Goal: Information Seeking & Learning: Learn about a topic

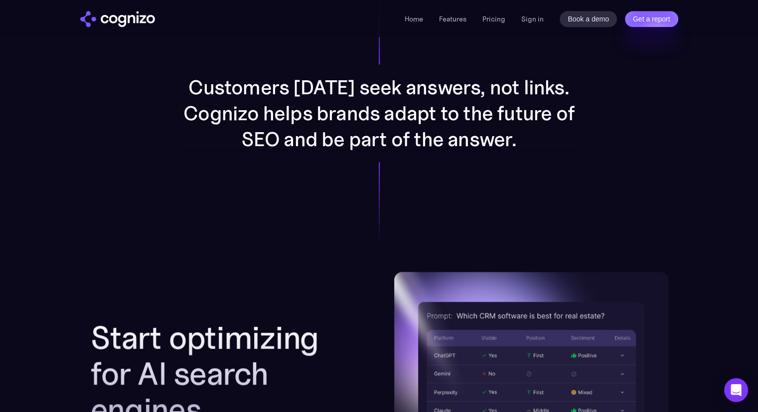
scroll to position [1010, 0]
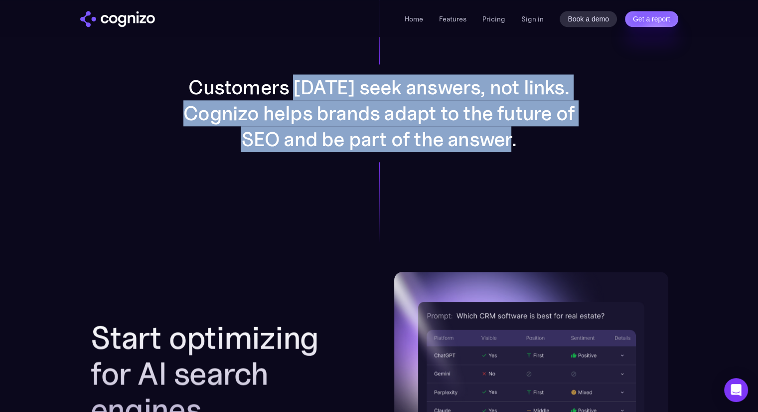
drag, startPoint x: 310, startPoint y: 90, endPoint x: 563, endPoint y: 186, distance: 270.6
click at [563, 186] on div "Customers today seek answers, not links. Cognizo helps brands adapt to the futu…" at bounding box center [379, 113] width 516 height 317
click at [489, 184] on div "Customers today seek answers, not links. Cognizo helps brands adapt to the futu…" at bounding box center [379, 113] width 516 height 317
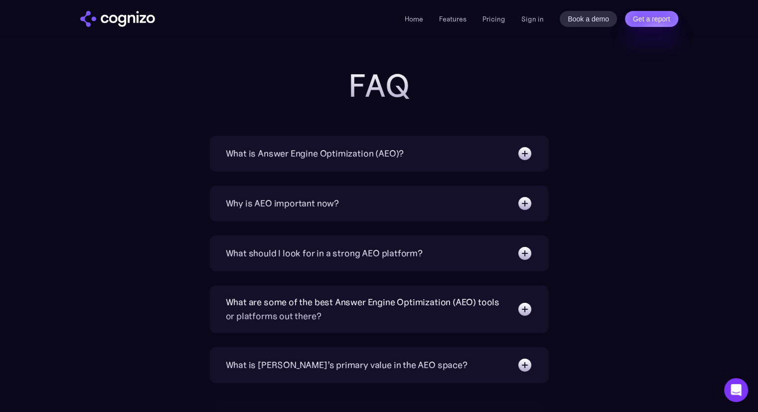
scroll to position [3338, 0]
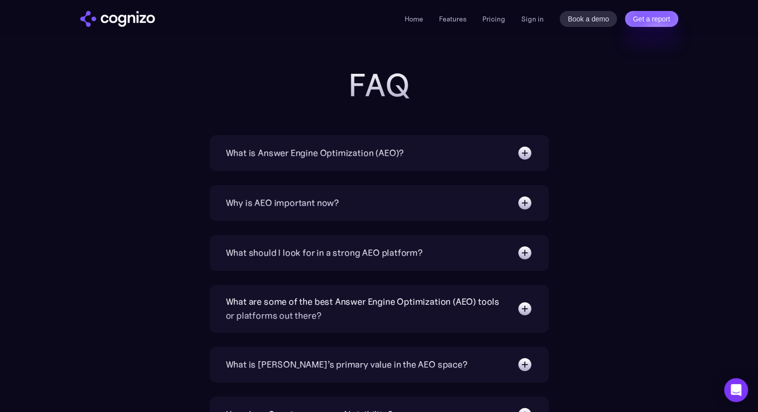
click at [526, 159] on img at bounding box center [525, 153] width 16 height 16
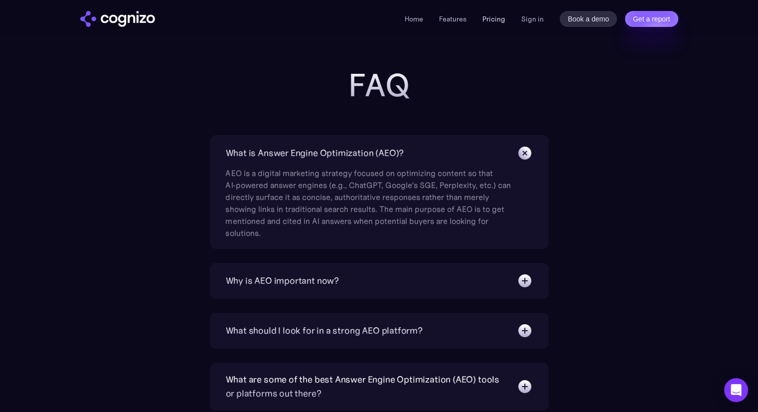
click at [497, 15] on link "Pricing" at bounding box center [493, 18] width 23 height 9
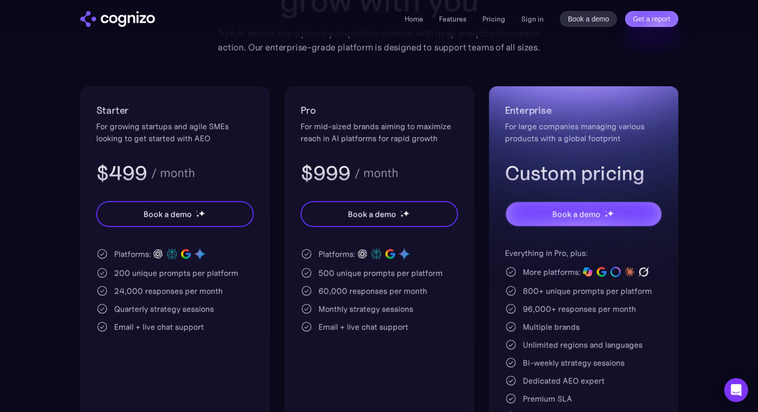
scroll to position [153, 0]
click at [439, 23] on ul "Home Features Pricing Book a demo Get a report" at bounding box center [455, 19] width 101 height 12
click at [444, 21] on link "Features" at bounding box center [452, 18] width 27 height 9
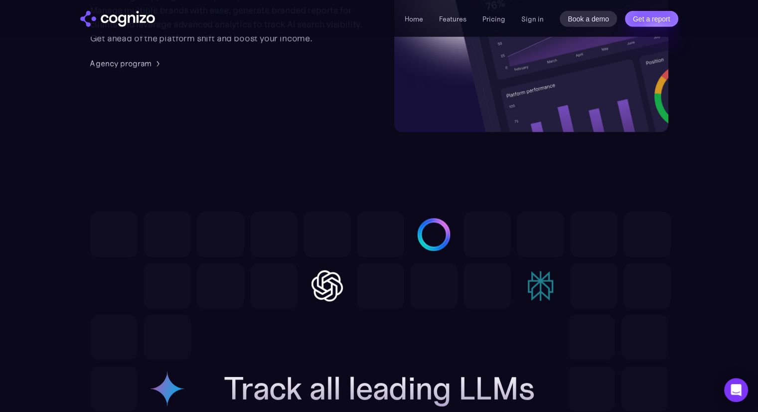
scroll to position [3022, 0]
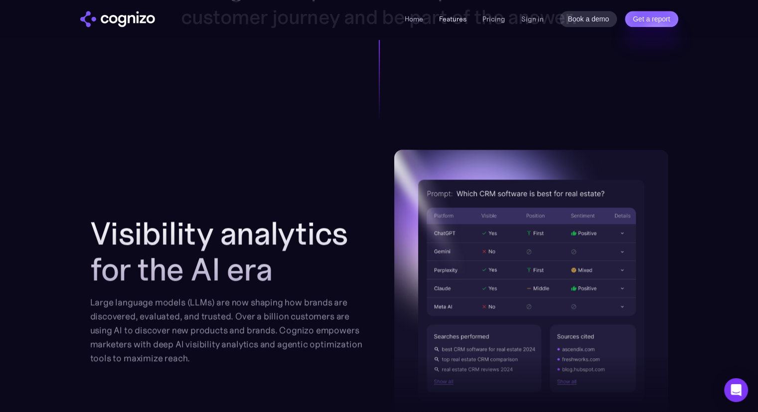
click at [441, 19] on link "Features" at bounding box center [452, 18] width 27 height 9
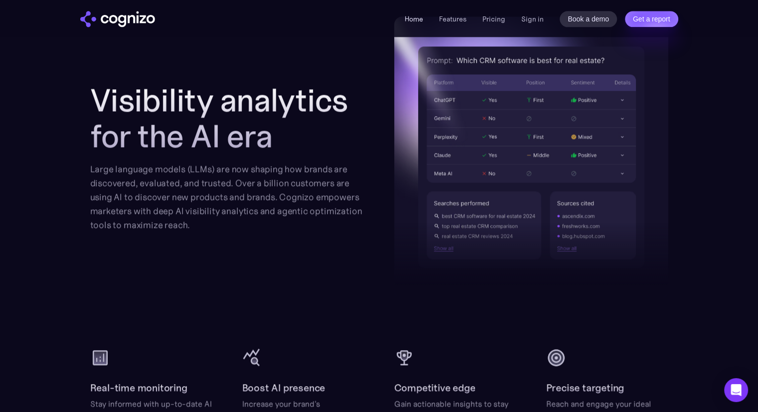
scroll to position [1543, 0]
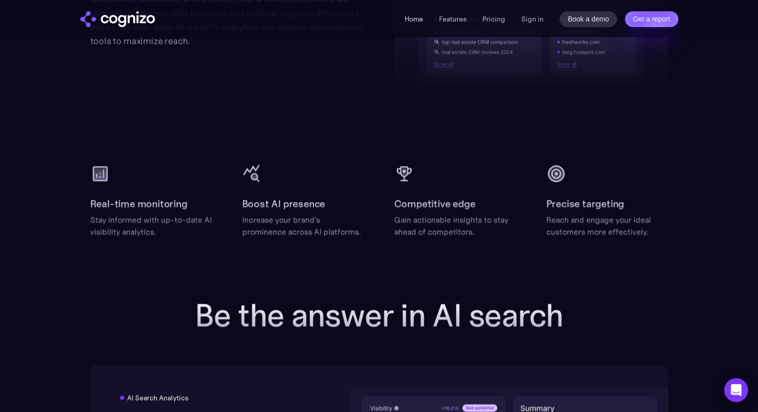
click at [422, 19] on link "Home" at bounding box center [414, 18] width 18 height 9
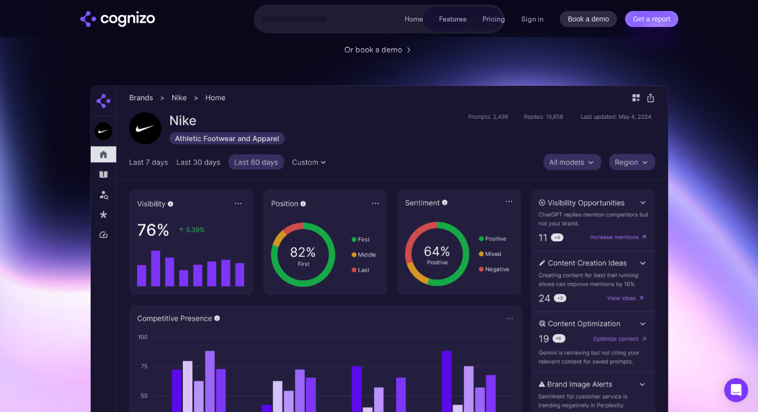
scroll to position [229, 0]
